Goal: Task Accomplishment & Management: Use online tool/utility

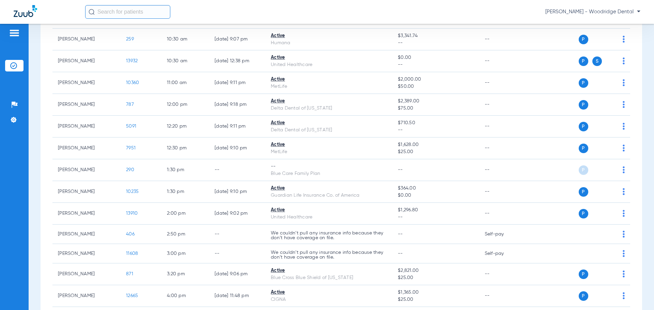
scroll to position [204, 0]
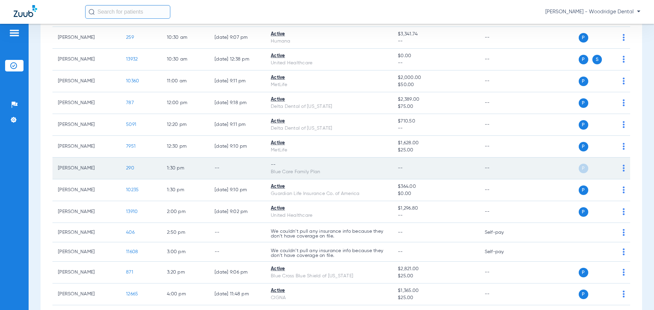
click at [130, 167] on span "290" at bounding box center [130, 168] width 8 height 5
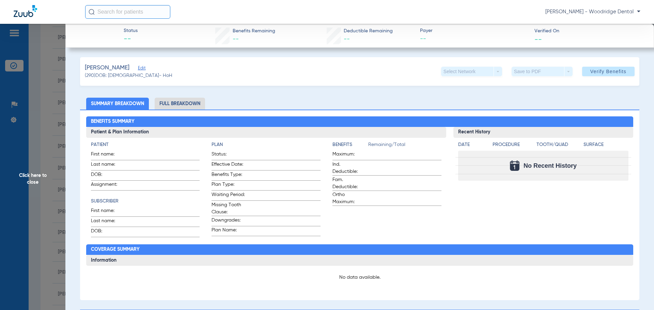
click at [30, 175] on span "Click here to close" at bounding box center [32, 179] width 65 height 310
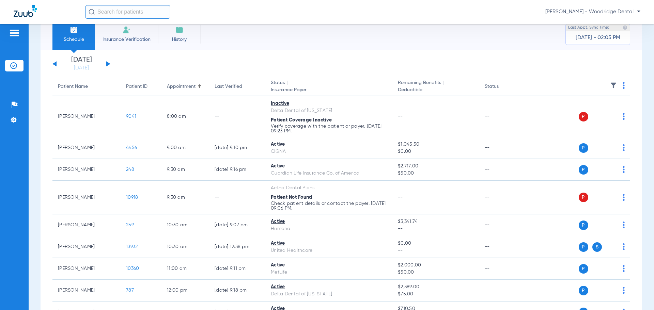
scroll to position [0, 0]
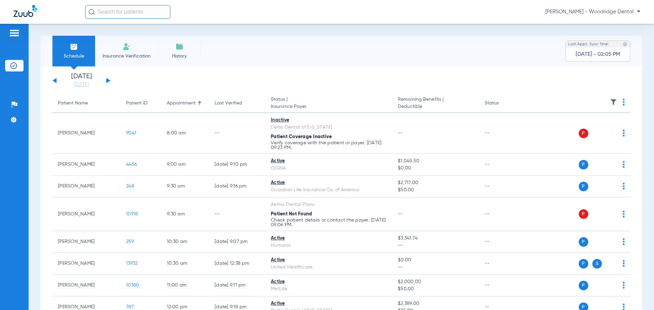
click at [133, 53] on span "Insurance Verification" at bounding box center [126, 56] width 53 height 7
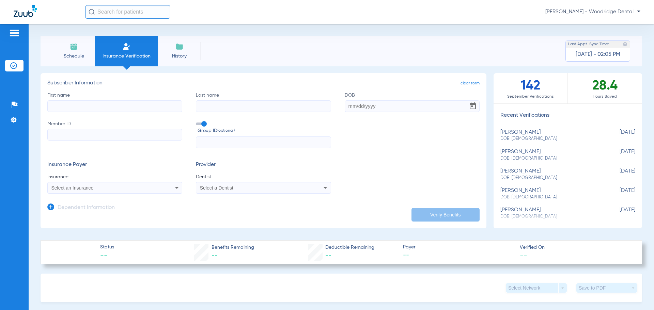
click at [125, 107] on input "First name" at bounding box center [114, 106] width 135 height 12
click at [101, 105] on input "First name Required" at bounding box center [114, 106] width 135 height 12
type input "[PERSON_NAME]"
type input "[DATE]"
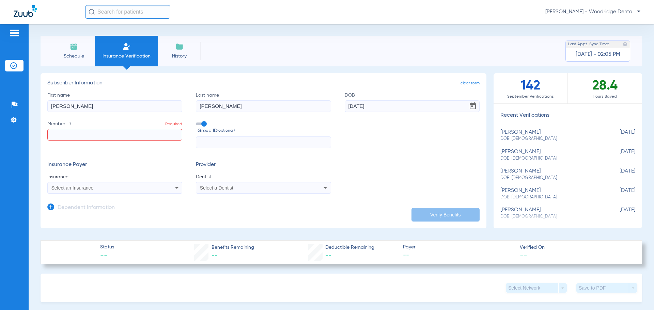
paste input "000092205"
type input "000092205"
click at [147, 189] on div "Select an Insurance" at bounding box center [102, 188] width 102 height 5
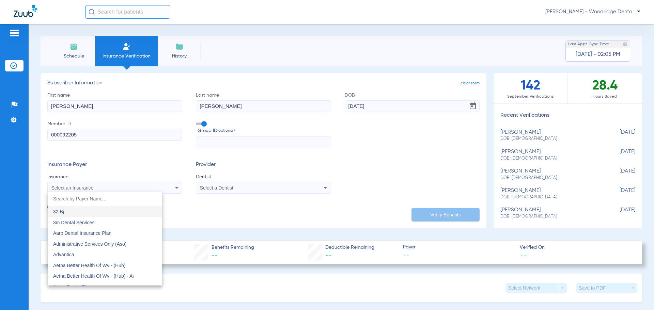
click at [132, 188] on div at bounding box center [327, 155] width 654 height 310
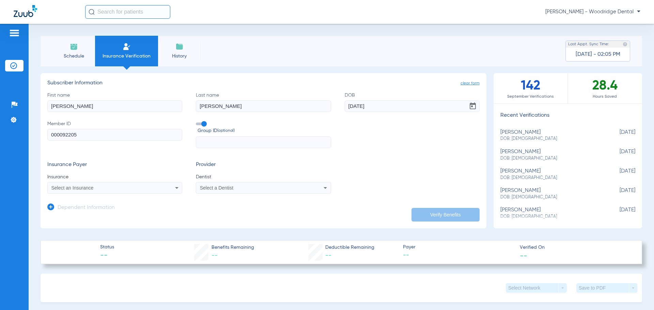
click at [133, 187] on div "Select an Insurance" at bounding box center [102, 188] width 102 height 5
type input "blue cross blue shield of il"
click at [123, 215] on mat-option "Blue Cross Blue Shield Of [US_STATE]" at bounding box center [105, 211] width 114 height 11
click at [234, 188] on div "Select a Dentist" at bounding box center [251, 188] width 102 height 5
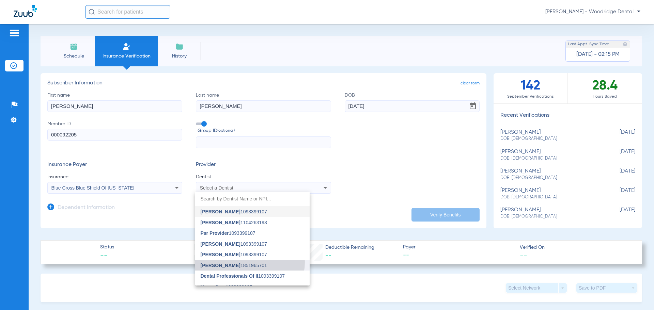
click at [245, 262] on mat-option "[PERSON_NAME] 1851965701" at bounding box center [252, 265] width 114 height 11
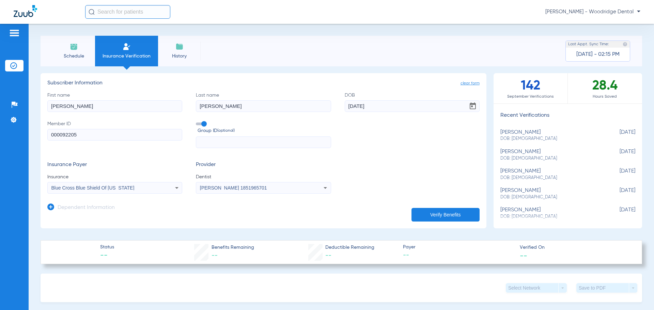
click at [457, 214] on button "Verify Benefits" at bounding box center [446, 215] width 68 height 14
